Goal: Obtain resource: Download file/media

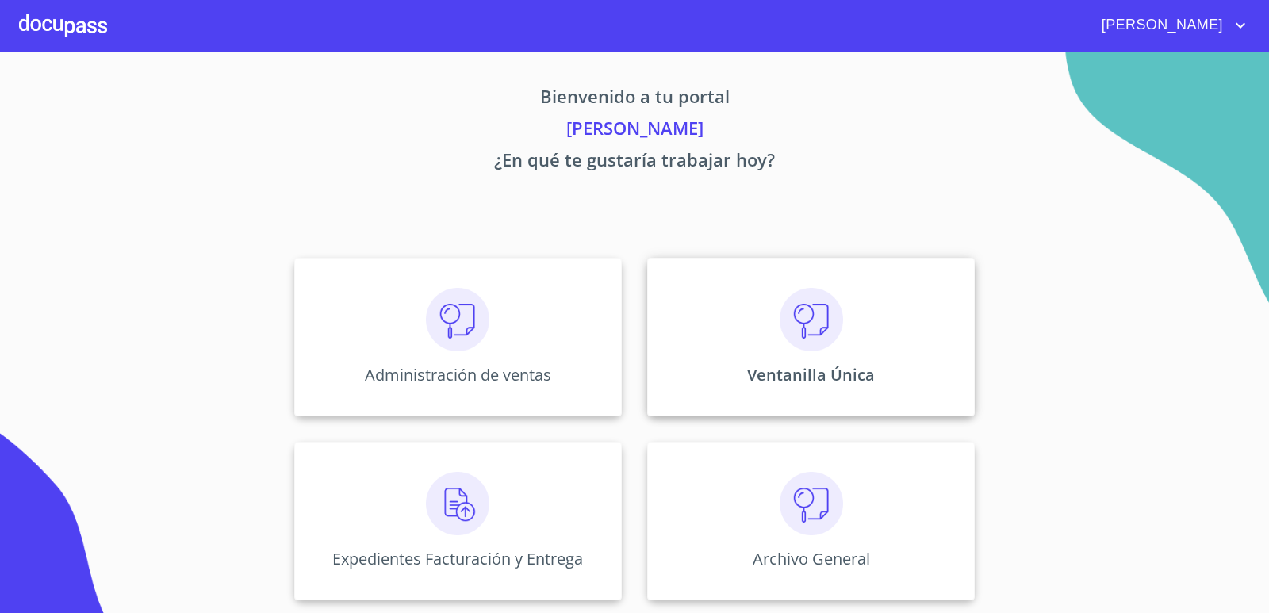
click at [776, 337] on div "Ventanilla Única" at bounding box center [811, 337] width 328 height 159
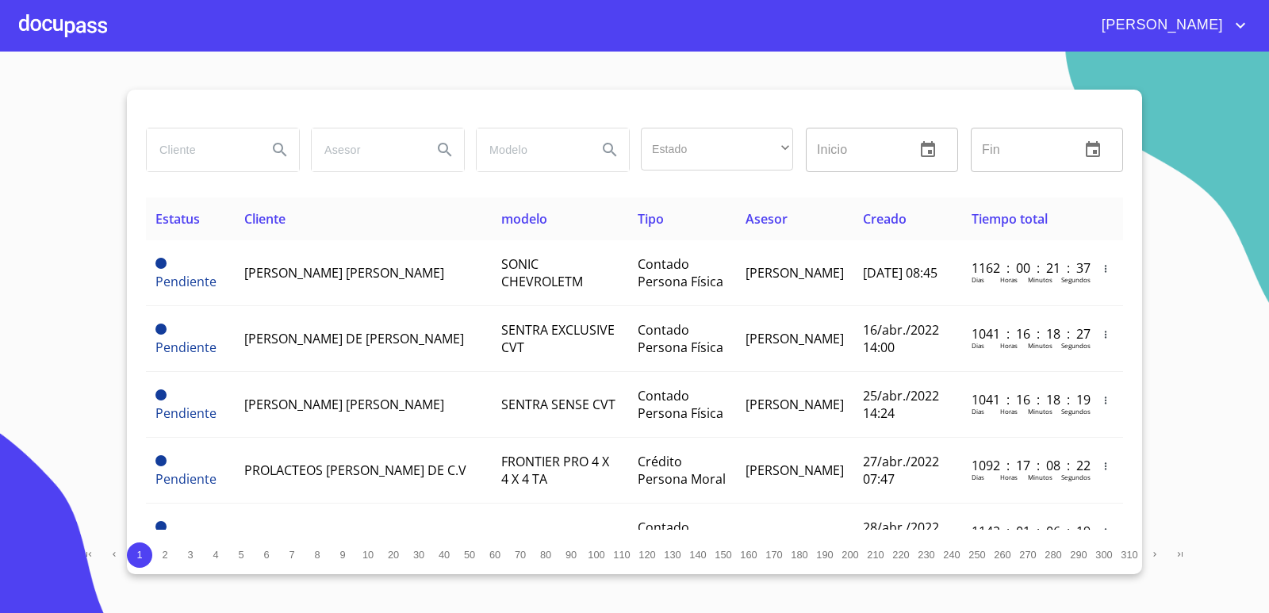
click at [202, 148] on input "search" at bounding box center [201, 149] width 108 height 43
type input "financiera bajio"
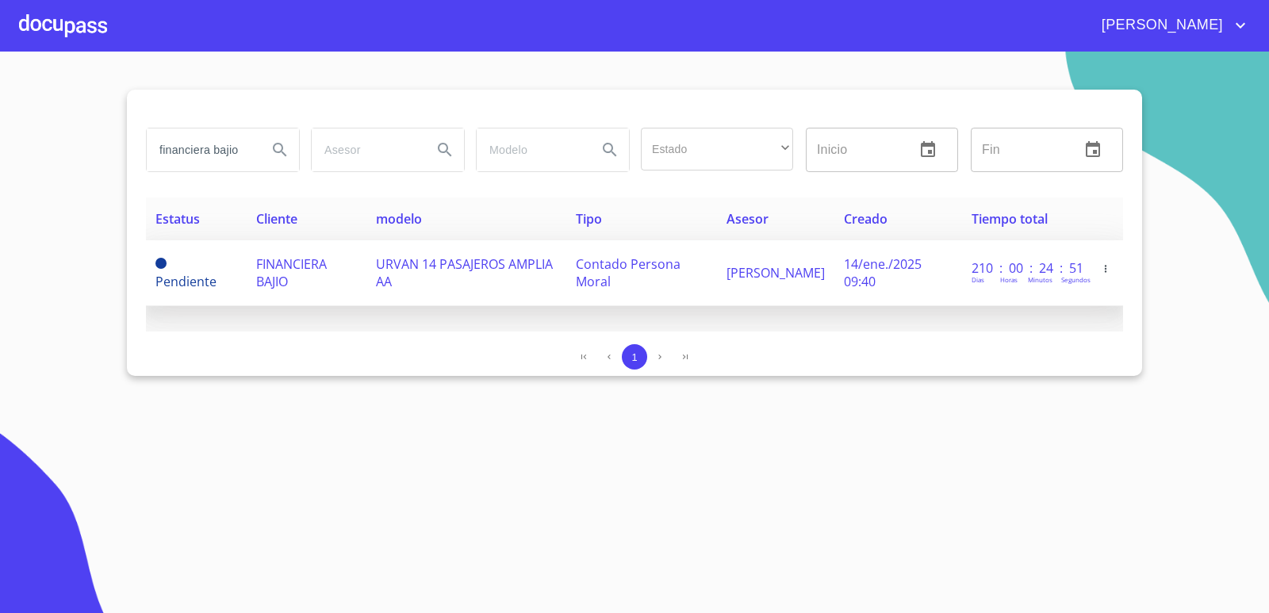
click at [391, 269] on span "URVAN 14 PASAJEROS AMPLIA AA" at bounding box center [464, 272] width 177 height 35
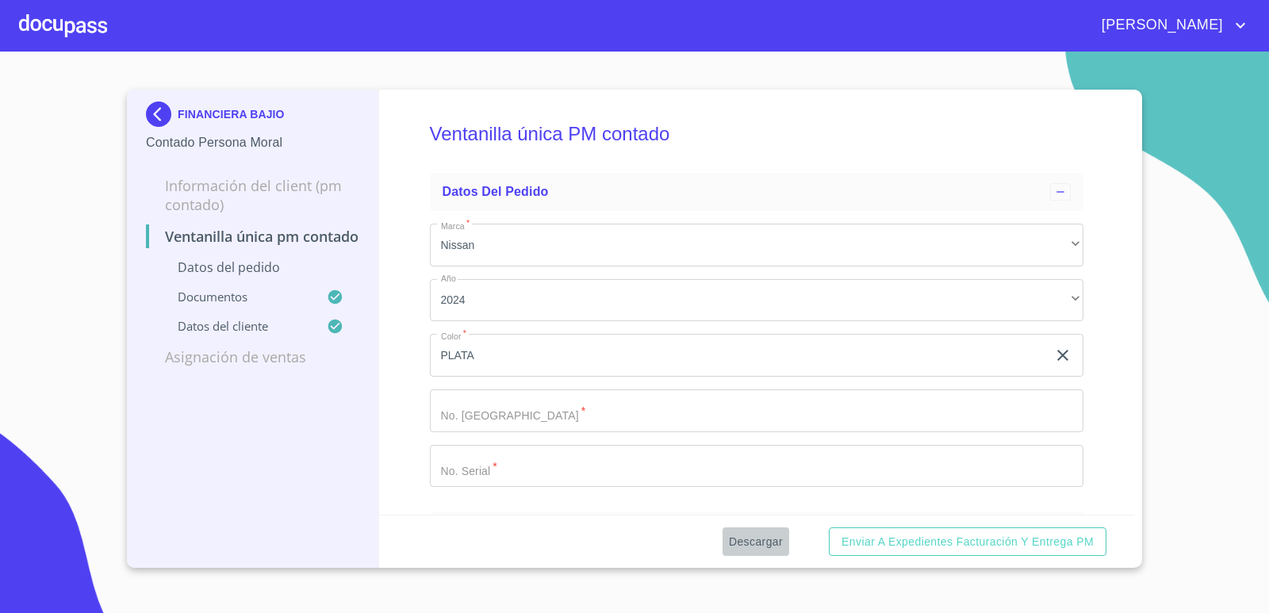
click at [765, 551] on button "Descargar" at bounding box center [755, 541] width 67 height 29
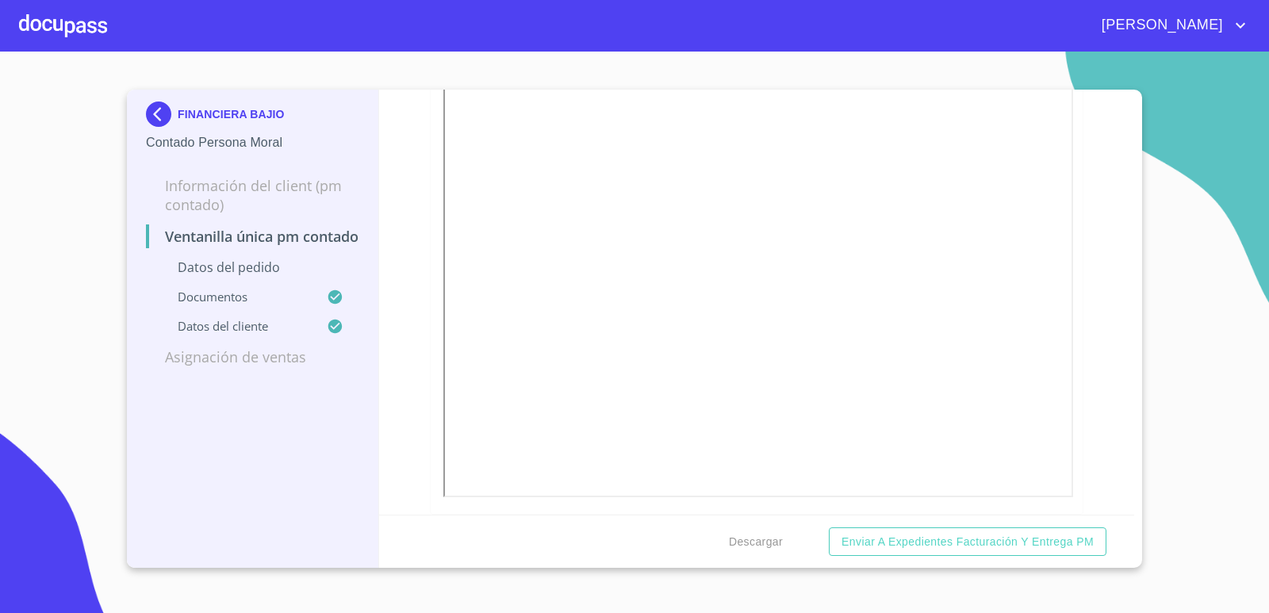
scroll to position [2141, 0]
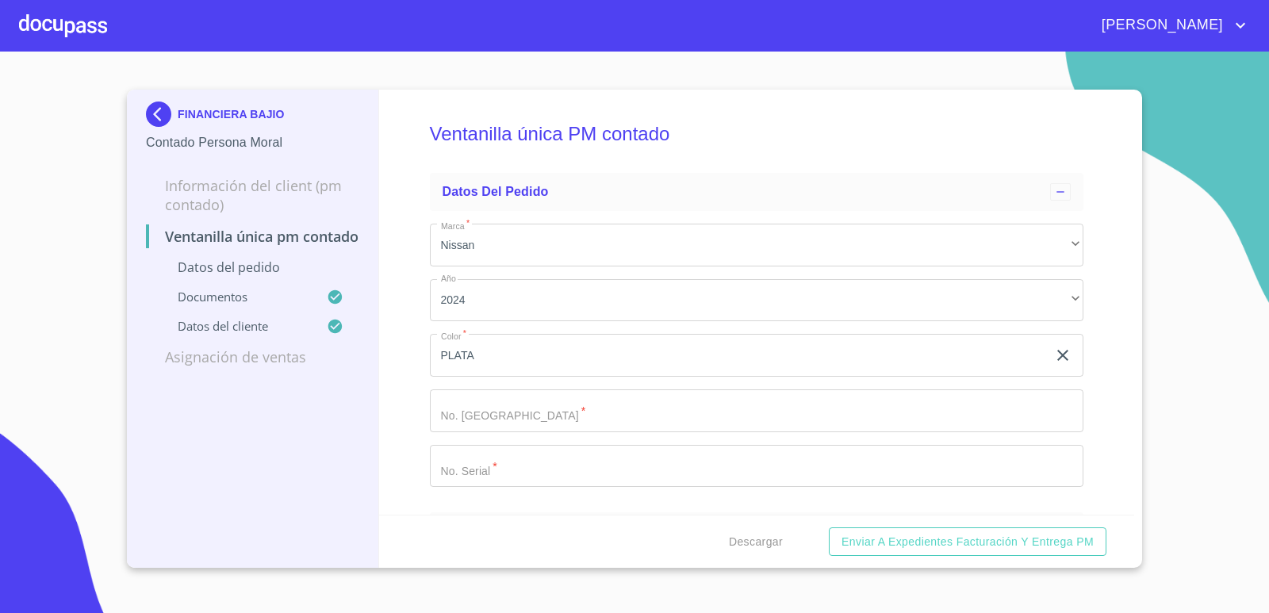
scroll to position [2141, 0]
